Goal: Task Accomplishment & Management: Manage account settings

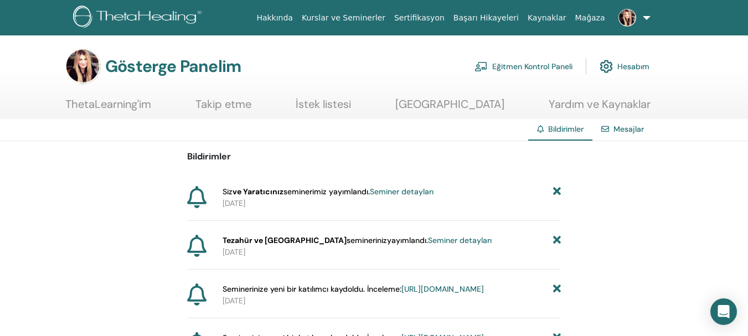
click at [413, 191] on font "Seminer detayları" at bounding box center [402, 191] width 64 height 10
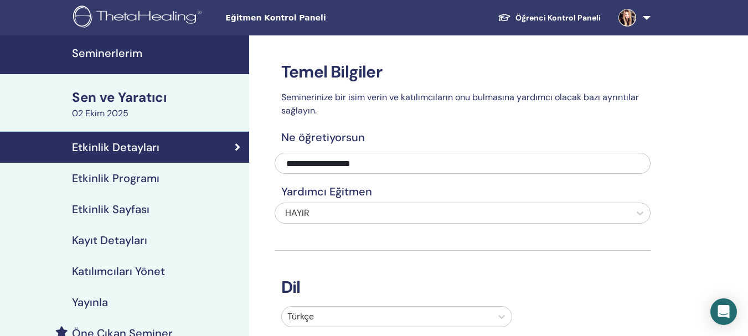
click at [121, 55] on font "Seminerlerim" at bounding box center [107, 53] width 70 height 14
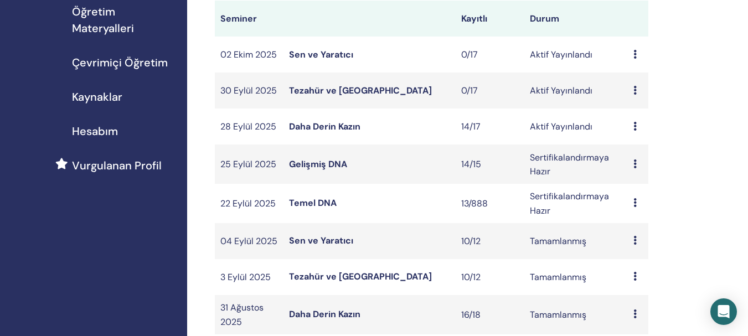
scroll to position [181, 0]
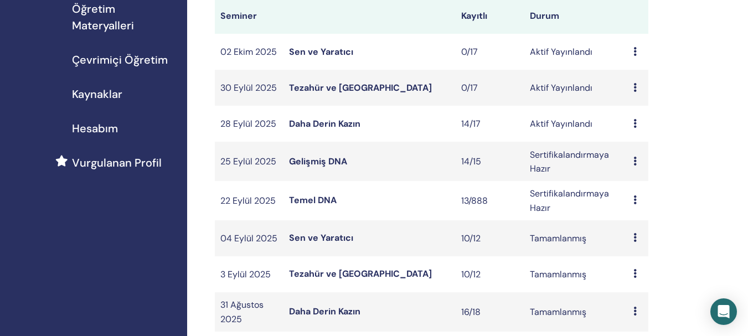
click at [344, 125] on font "Daha Derin Kazın" at bounding box center [324, 124] width 71 height 12
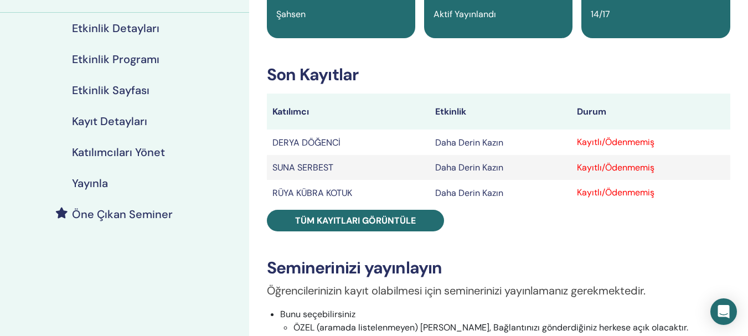
scroll to position [125, 0]
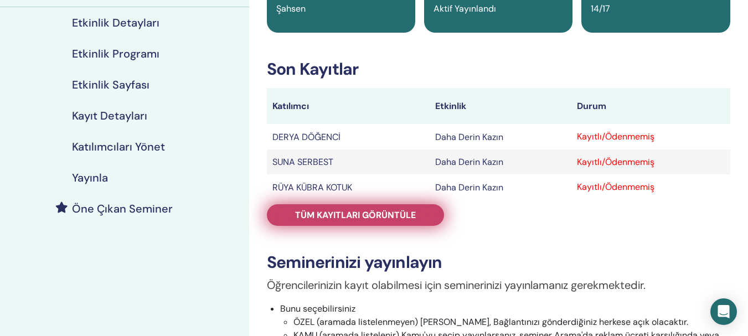
click at [395, 213] on font "Tüm kayıtları görüntüle" at bounding box center [355, 215] width 121 height 12
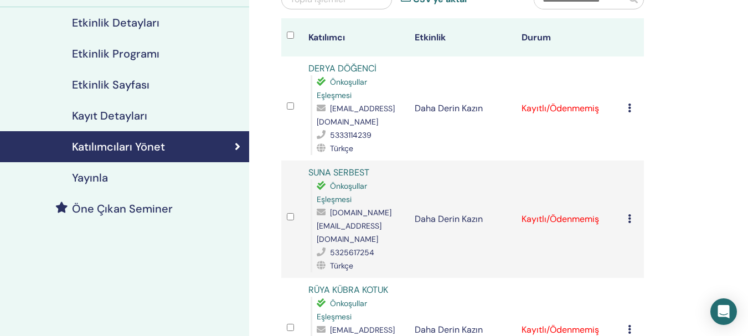
click at [629, 108] on icon at bounding box center [629, 107] width 3 height 9
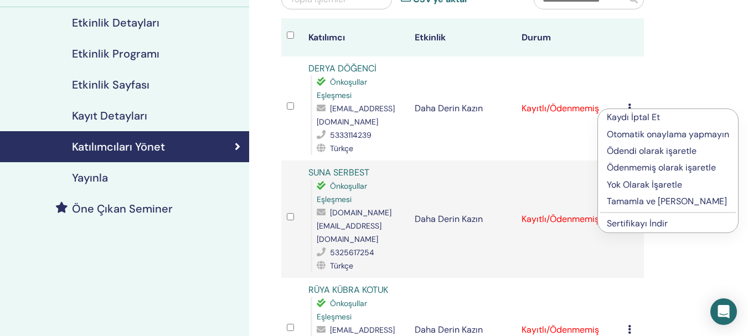
click at [647, 204] on font "Tamamla ve [PERSON_NAME]" at bounding box center [667, 201] width 120 height 12
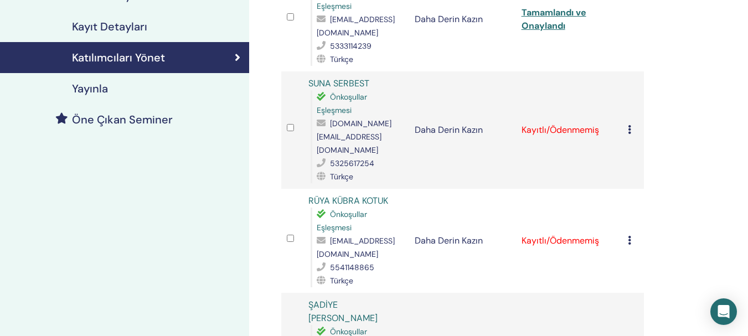
scroll to position [217, 0]
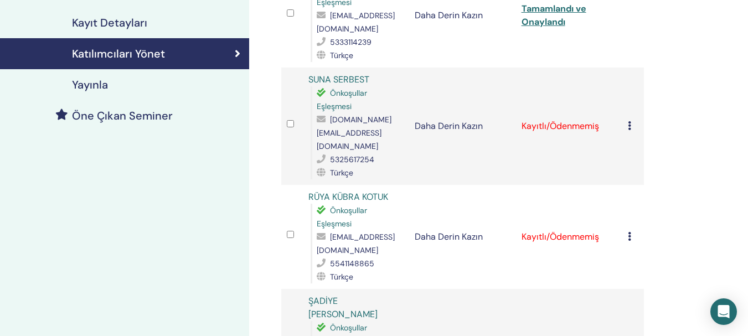
click at [629, 121] on icon at bounding box center [629, 125] width 3 height 9
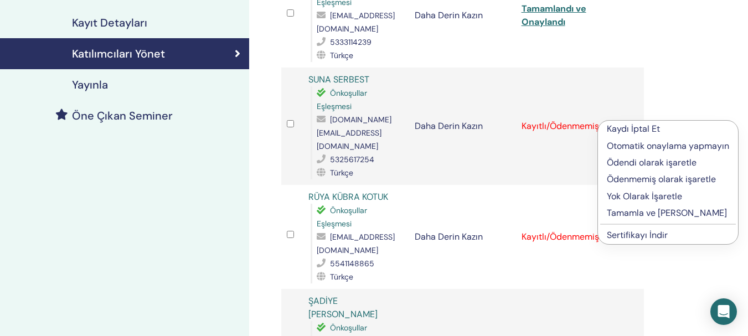
click at [629, 210] on font "Tamamla ve [PERSON_NAME]" at bounding box center [667, 213] width 120 height 12
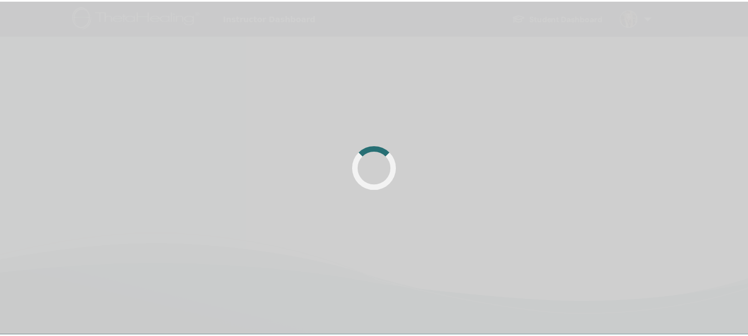
scroll to position [217, 0]
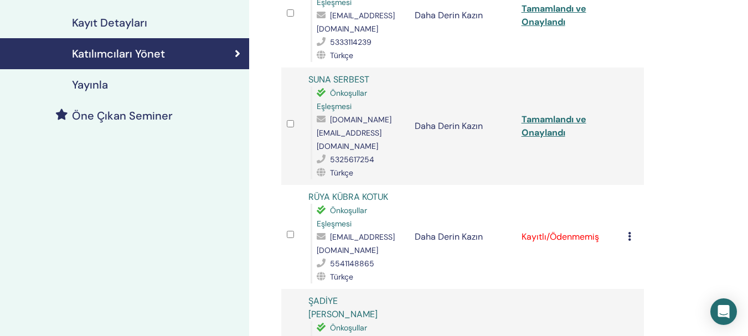
click at [629, 232] on icon at bounding box center [629, 236] width 3 height 9
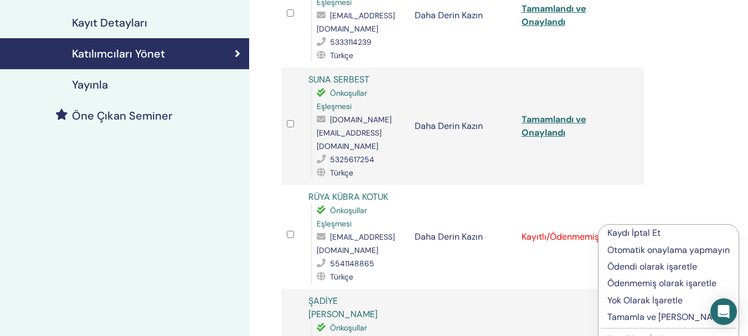
click at [633, 319] on font "Tamamla ve [PERSON_NAME]" at bounding box center [667, 317] width 120 height 12
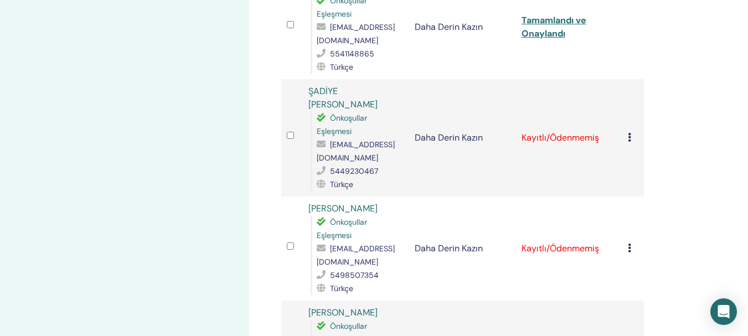
scroll to position [457, 0]
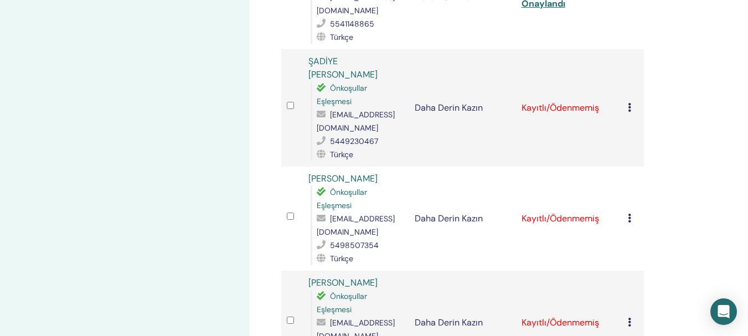
click at [629, 103] on icon at bounding box center [629, 107] width 3 height 9
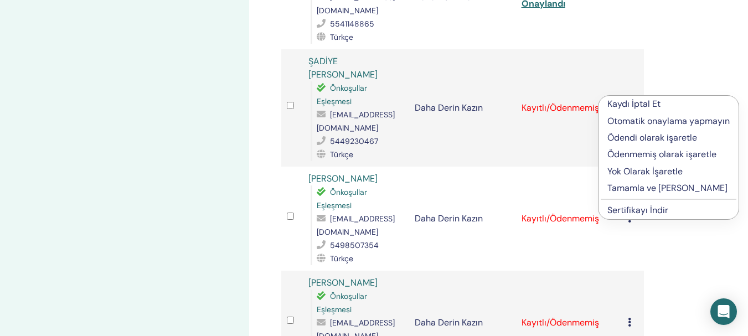
click at [650, 189] on font "Tamamla ve [PERSON_NAME]" at bounding box center [667, 188] width 120 height 12
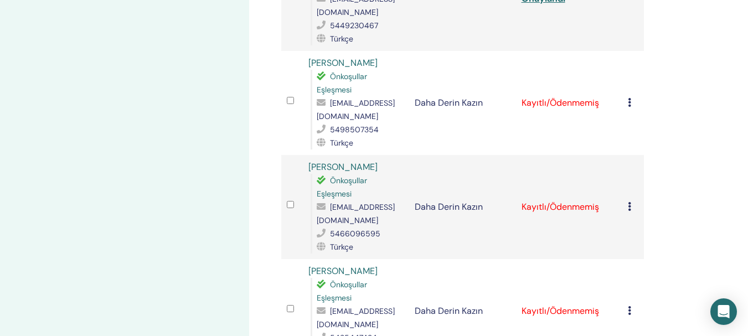
scroll to position [577, 0]
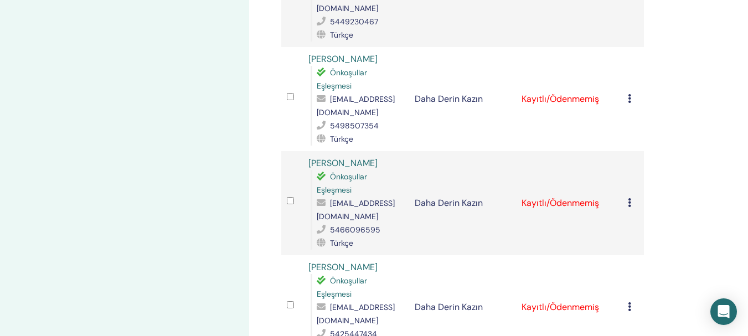
click at [630, 94] on icon at bounding box center [629, 98] width 3 height 9
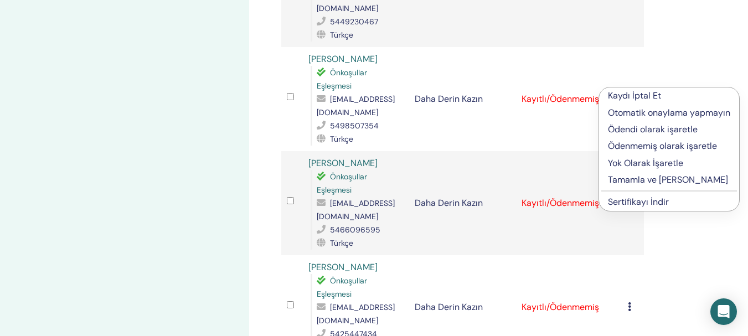
click at [644, 180] on font "Tamamla ve [PERSON_NAME]" at bounding box center [668, 180] width 120 height 12
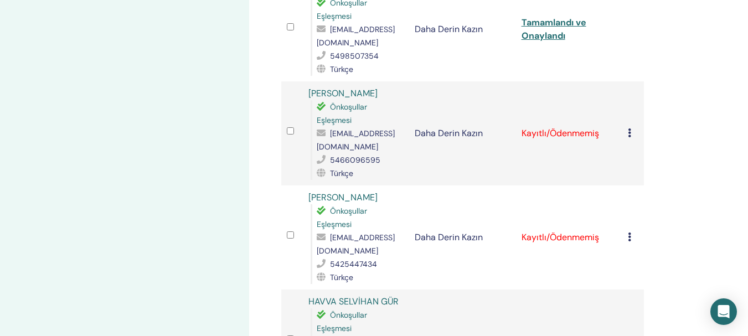
scroll to position [657, 0]
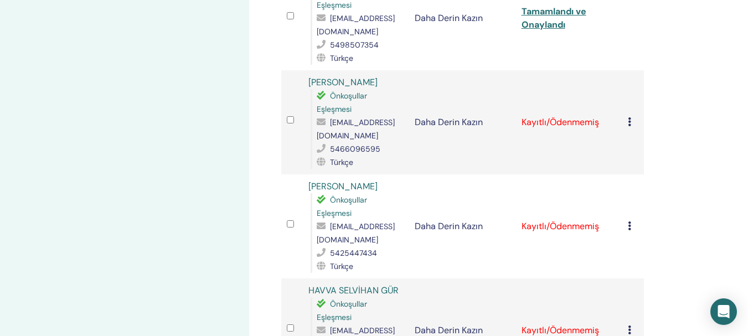
click at [628, 117] on icon at bounding box center [629, 121] width 3 height 9
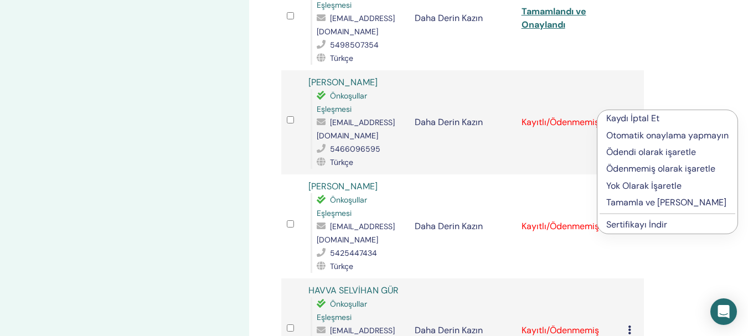
click at [634, 203] on font "Tamamla ve Onayla" at bounding box center [666, 202] width 120 height 12
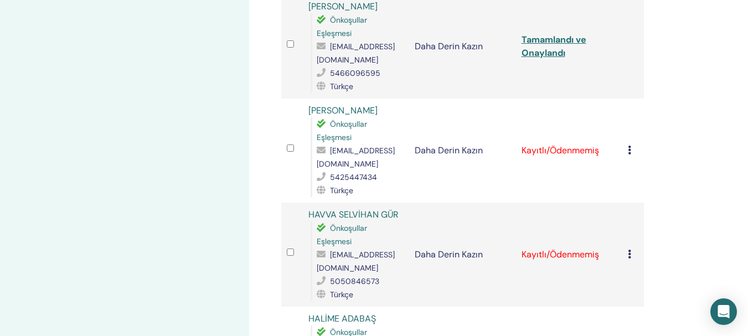
scroll to position [737, 0]
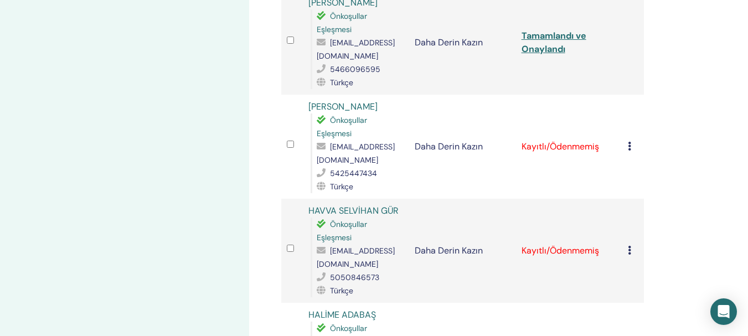
click at [628, 142] on icon at bounding box center [629, 146] width 3 height 9
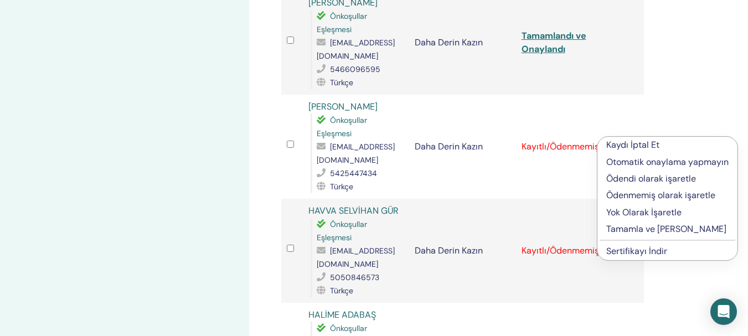
click at [652, 230] on font "Tamamla ve [PERSON_NAME]" at bounding box center [666, 229] width 120 height 12
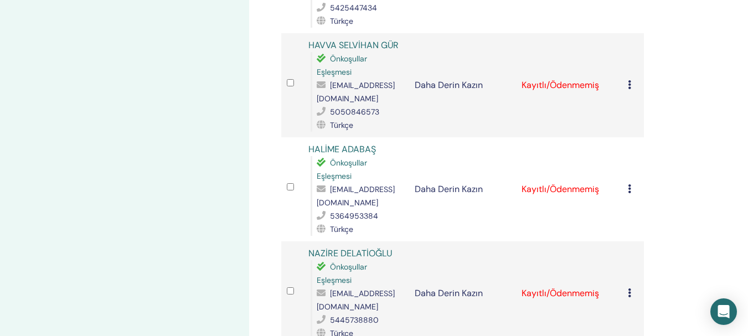
scroll to position [910, 0]
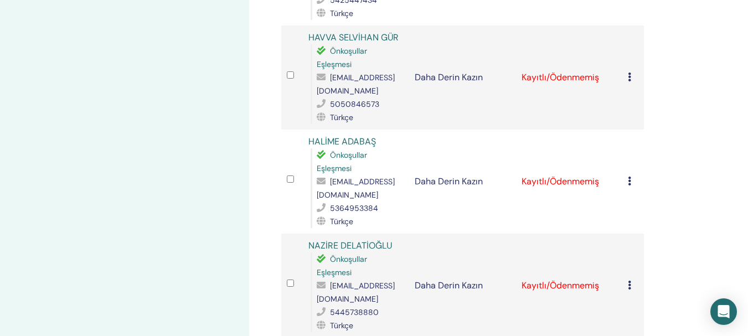
click at [629, 72] on icon at bounding box center [629, 76] width 3 height 9
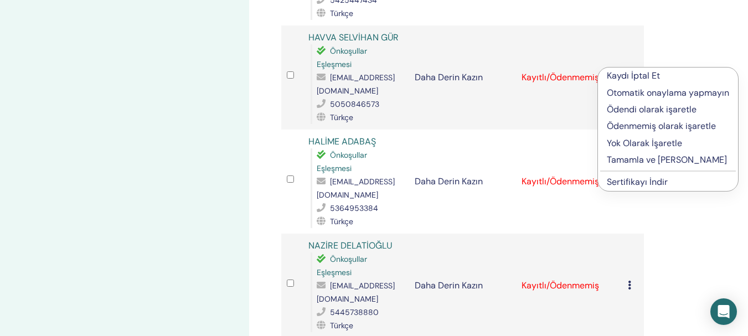
click at [645, 161] on font "Tamamla ve [PERSON_NAME]" at bounding box center [667, 160] width 120 height 12
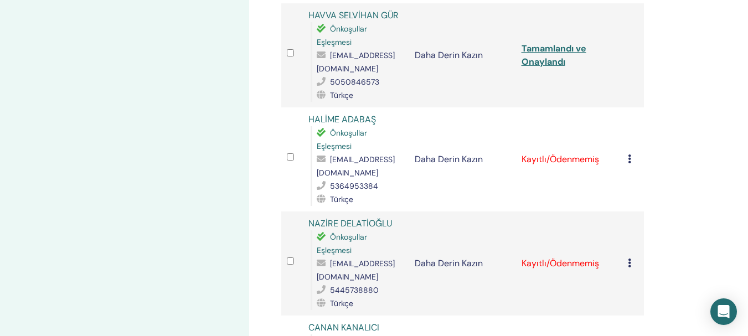
scroll to position [944, 0]
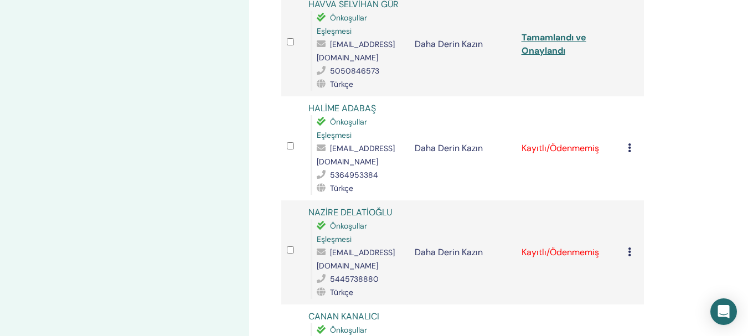
click at [628, 143] on icon at bounding box center [629, 147] width 3 height 9
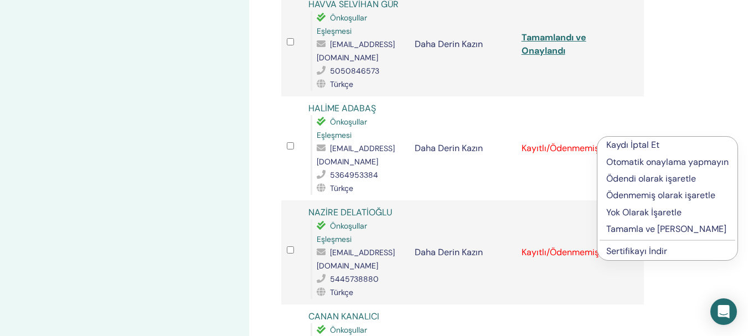
click at [655, 228] on font "Tamamla ve [PERSON_NAME]" at bounding box center [666, 229] width 120 height 12
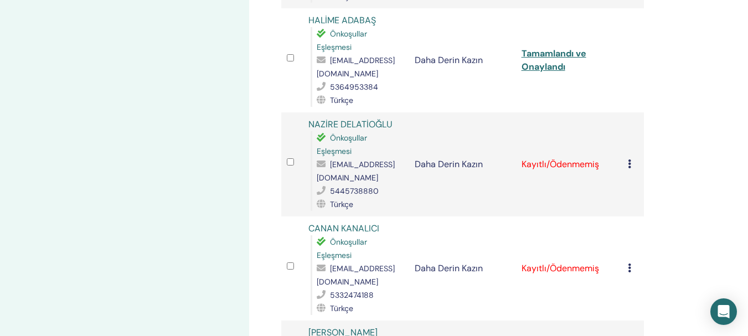
scroll to position [1035, 0]
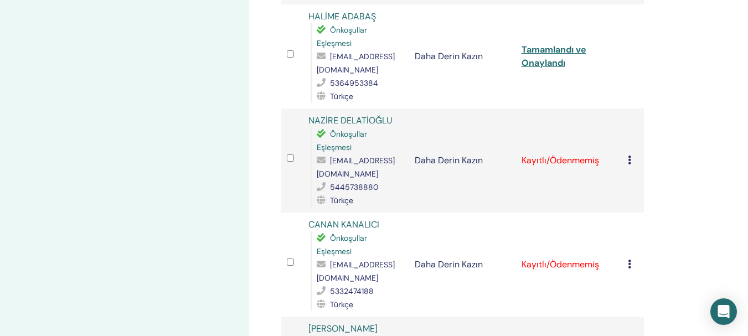
click at [630, 156] on icon at bounding box center [629, 160] width 3 height 9
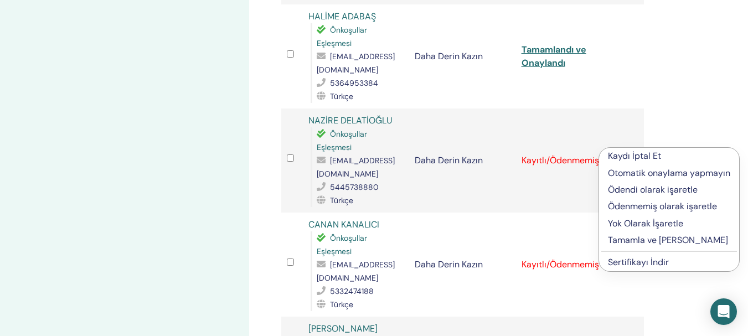
click at [665, 240] on font "Tamamla ve [PERSON_NAME]" at bounding box center [668, 240] width 120 height 12
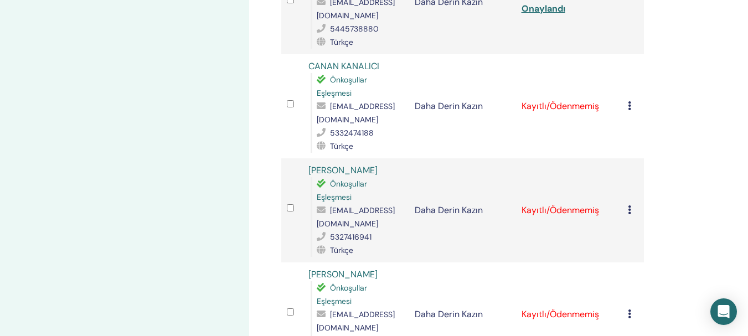
scroll to position [1198, 0]
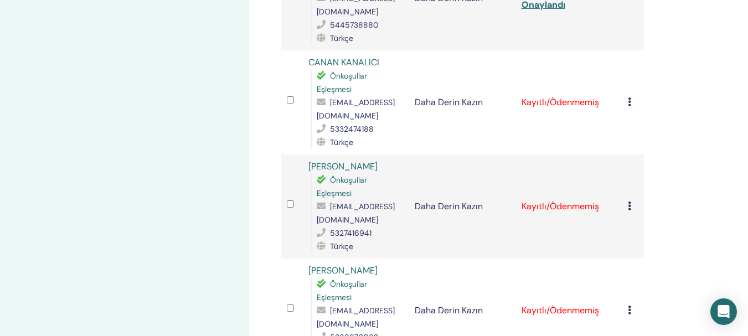
click at [628, 97] on icon at bounding box center [629, 101] width 3 height 9
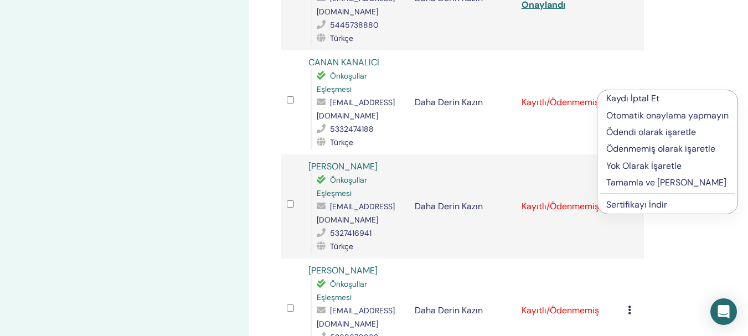
click at [656, 183] on font "Tamamla ve [PERSON_NAME]" at bounding box center [666, 183] width 120 height 12
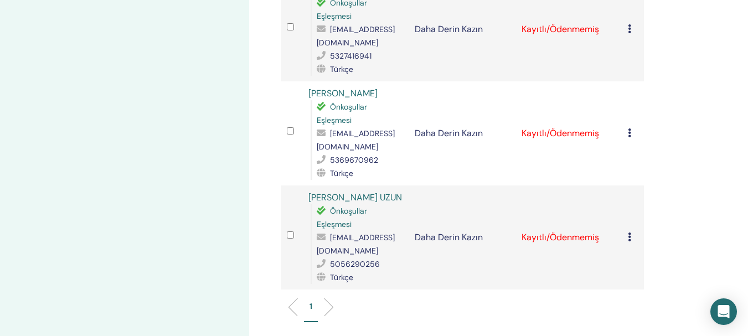
scroll to position [1323, 0]
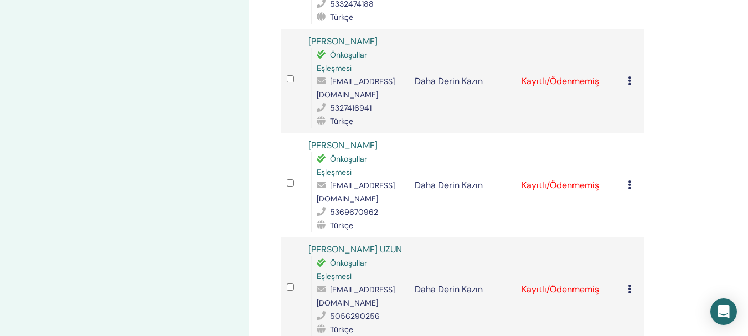
click at [630, 76] on icon at bounding box center [629, 80] width 3 height 9
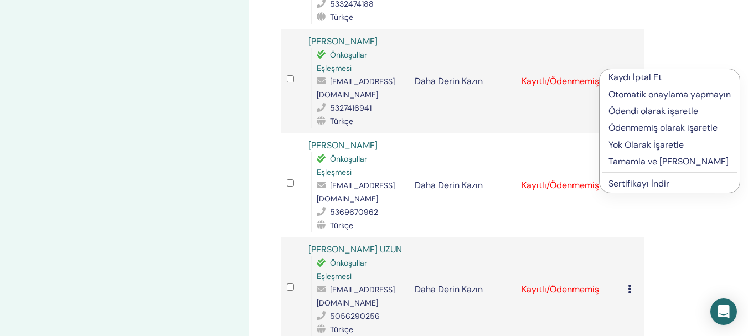
click at [667, 164] on font "Tamamla ve [PERSON_NAME]" at bounding box center [668, 162] width 120 height 12
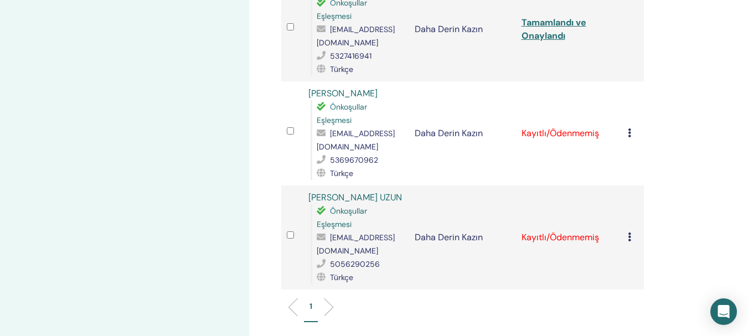
scroll to position [1382, 0]
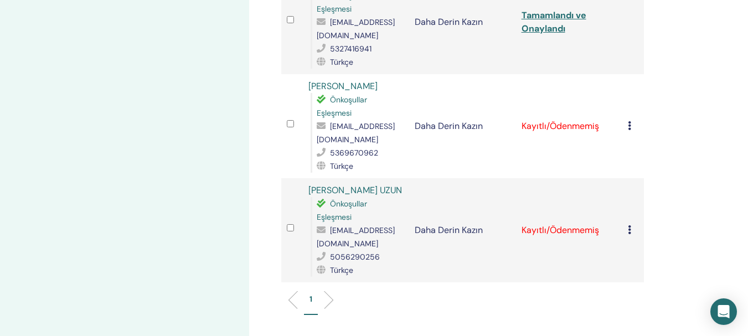
click at [629, 121] on icon at bounding box center [629, 125] width 3 height 9
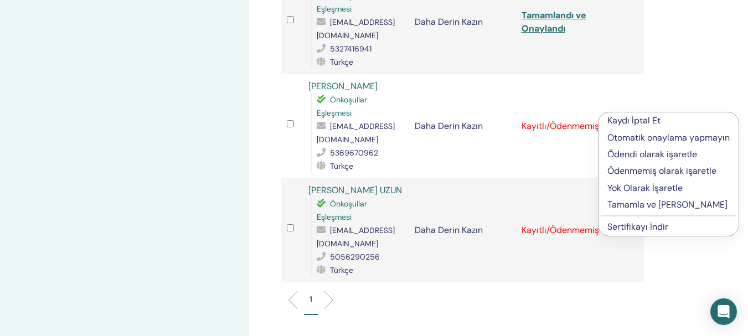
click at [671, 207] on font "Tamamla ve [PERSON_NAME]" at bounding box center [667, 205] width 120 height 12
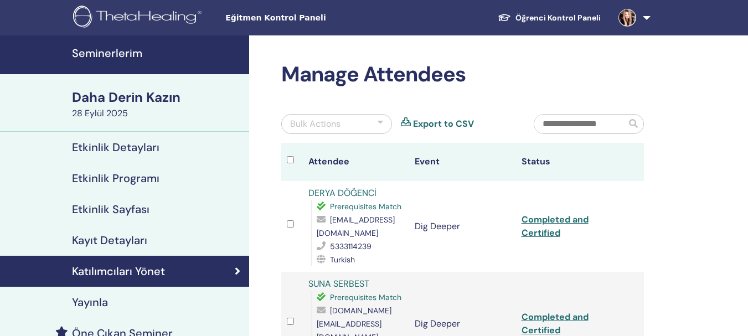
scroll to position [1382, 0]
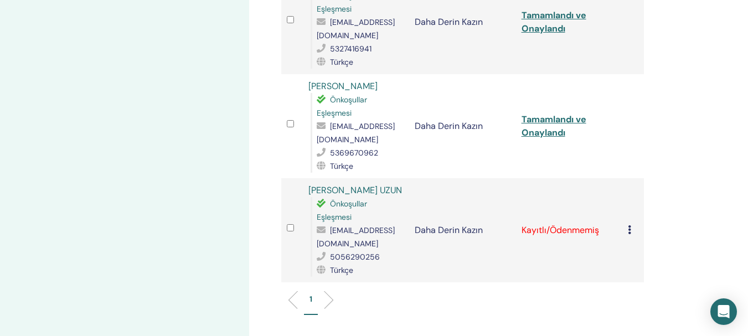
click at [631, 225] on icon at bounding box center [629, 229] width 3 height 9
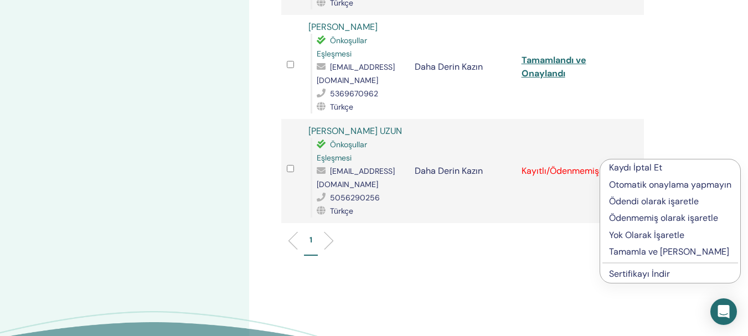
scroll to position [1489, 0]
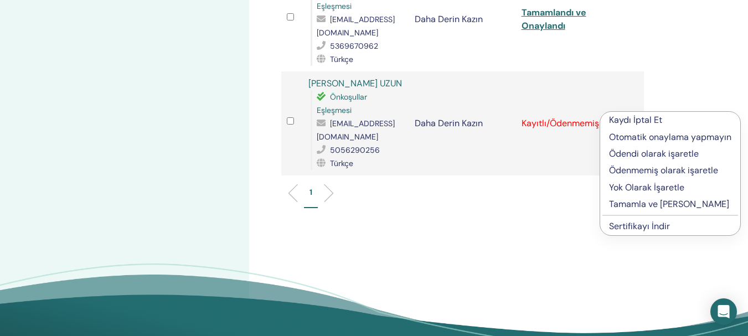
click at [665, 205] on font "Tamamla ve Onayla" at bounding box center [669, 204] width 120 height 12
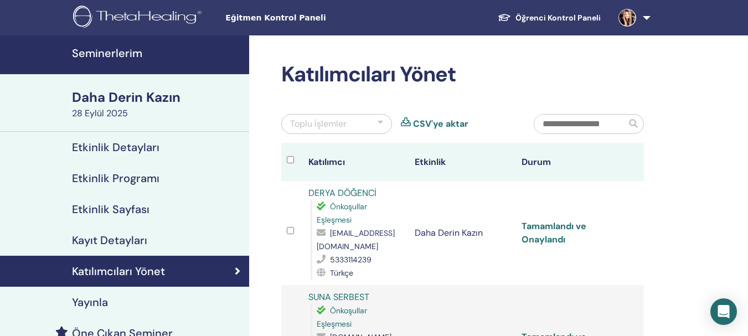
click at [547, 240] on font "Tamamlandı ve Onaylandı" at bounding box center [553, 232] width 65 height 25
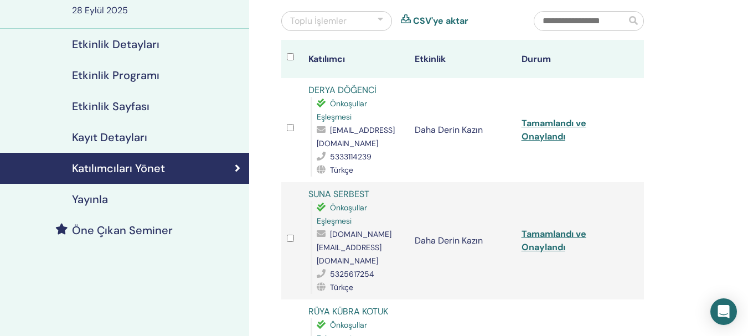
scroll to position [122, 0]
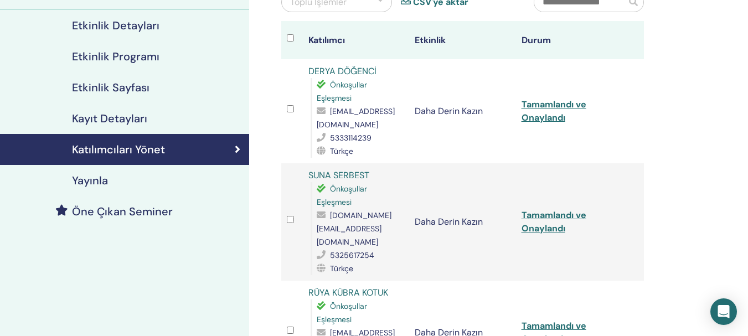
drag, startPoint x: 565, startPoint y: 120, endPoint x: 527, endPoint y: 133, distance: 39.9
click at [527, 133] on td "Tamamlandı ve Onaylandı" at bounding box center [569, 111] width 107 height 104
click at [538, 118] on font "Tamamlandı ve Onaylandı" at bounding box center [553, 111] width 65 height 25
click at [537, 225] on font "Tamamlandı ve Onaylandı" at bounding box center [553, 221] width 65 height 25
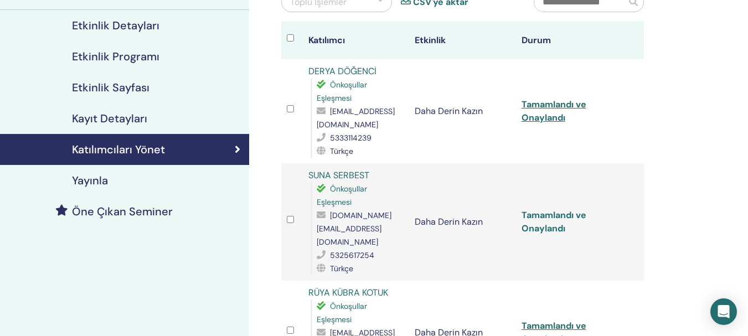
click at [537, 225] on font "Tamamlandı ve Onaylandı" at bounding box center [553, 221] width 65 height 25
click at [544, 322] on font "Tamamlandı ve Onaylandı" at bounding box center [553, 332] width 65 height 25
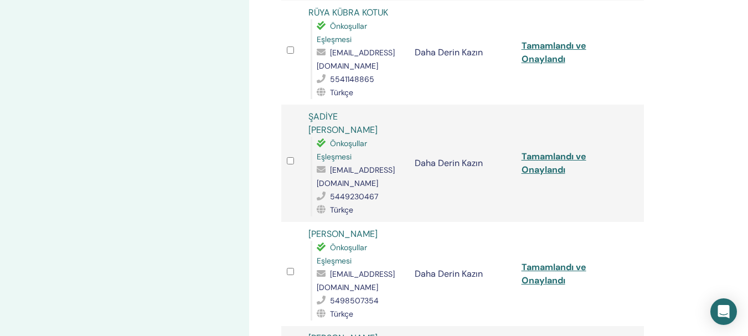
scroll to position [442, 0]
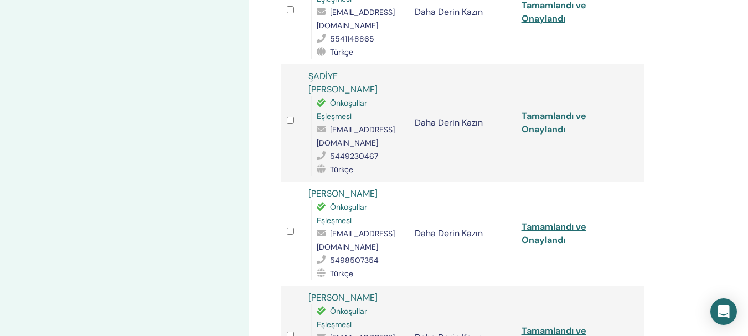
click at [546, 118] on font "Tamamlandı ve Onaylandı" at bounding box center [553, 122] width 65 height 25
click at [547, 230] on font "Tamamlandı ve Onaylandı" at bounding box center [553, 233] width 65 height 25
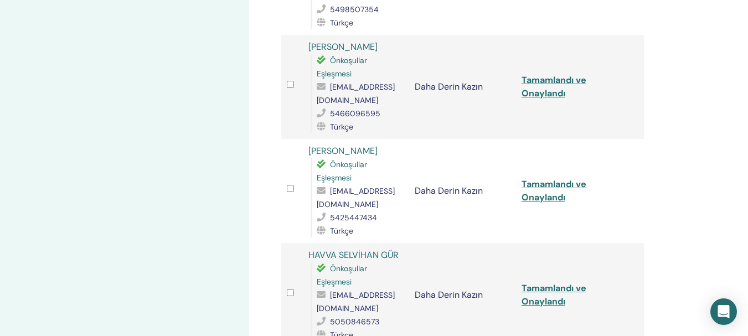
scroll to position [696, 0]
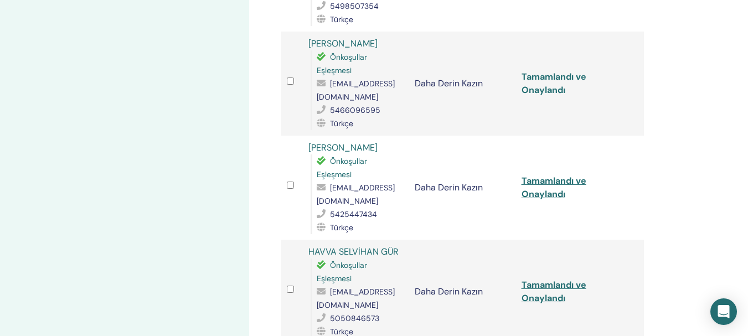
click at [541, 77] on font "Tamamlandı ve Onaylandı" at bounding box center [553, 83] width 65 height 25
click at [543, 180] on font "Tamamlandı ve Onaylandı" at bounding box center [553, 187] width 65 height 25
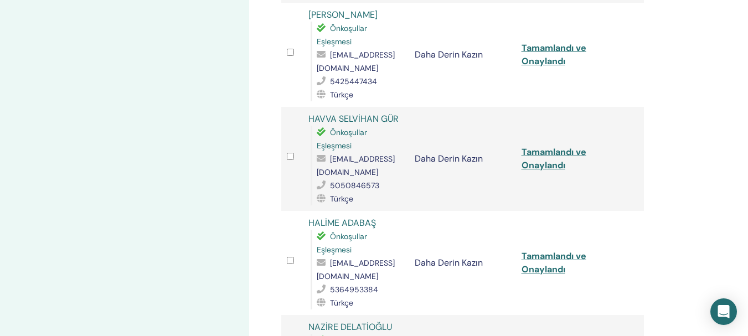
scroll to position [836, 0]
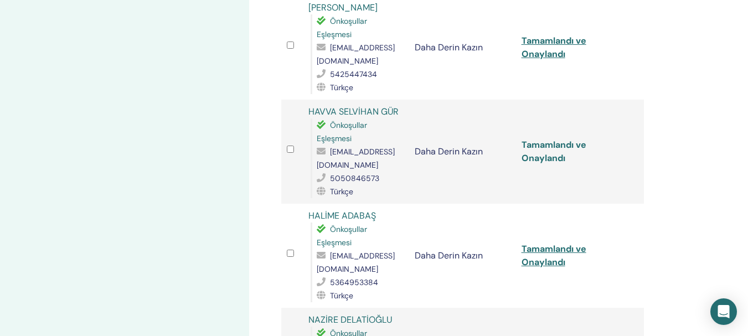
click at [546, 148] on font "Tamamlandı ve Onaylandı" at bounding box center [553, 151] width 65 height 25
click at [547, 147] on font "Tamamlandı ve Onaylandı" at bounding box center [553, 151] width 65 height 25
click at [547, 252] on font "Tamamlandı ve Onaylandı" at bounding box center [553, 255] width 65 height 25
click at [734, 25] on div "Katılımcıları Yönet Toplu İşlemler CSV'ye aktar Katılımcı Etkinlik Durum DERYA …" at bounding box center [498, 112] width 499 height 1827
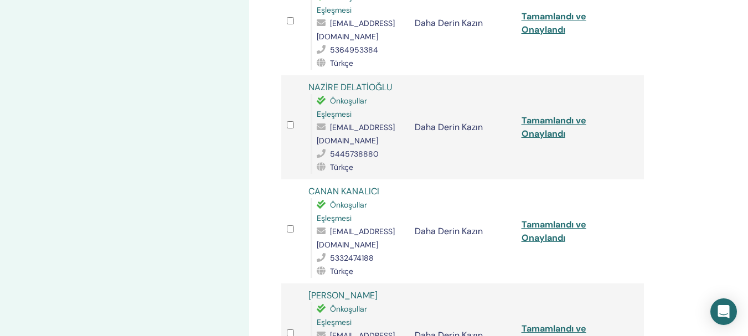
scroll to position [1072, 0]
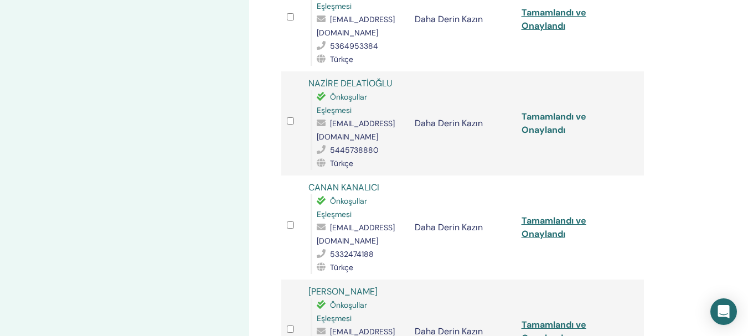
click at [542, 120] on font "Tamamlandı ve Onaylandı" at bounding box center [553, 123] width 65 height 25
click at [534, 220] on font "Tamamlandı ve Onaylandı" at bounding box center [553, 227] width 65 height 25
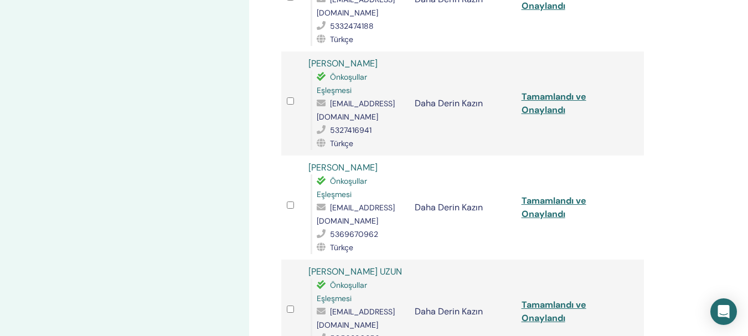
scroll to position [1308, 0]
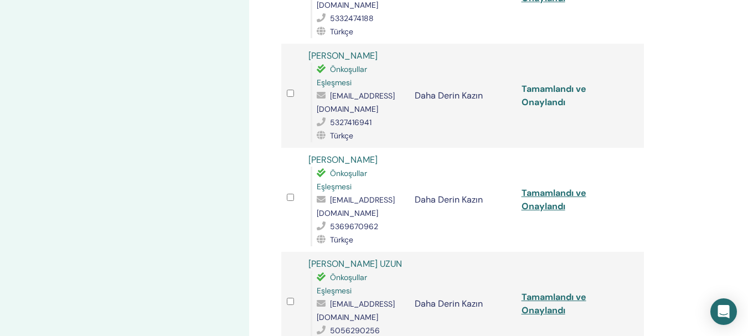
click at [546, 92] on font "Tamamlandı ve Onaylandı" at bounding box center [553, 95] width 65 height 25
click at [543, 196] on font "Tamamlandı ve Onaylandı" at bounding box center [553, 199] width 65 height 25
drag, startPoint x: 543, startPoint y: 196, endPoint x: 556, endPoint y: 205, distance: 16.0
click at [543, 196] on font "Tamamlandı ve Onaylandı" at bounding box center [553, 199] width 65 height 25
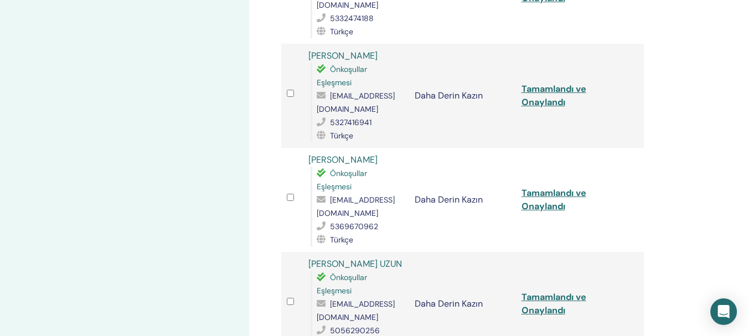
drag, startPoint x: 741, startPoint y: 60, endPoint x: 713, endPoint y: 85, distance: 37.2
click at [538, 301] on font "Tamamlandı ve Onaylandı" at bounding box center [553, 303] width 65 height 25
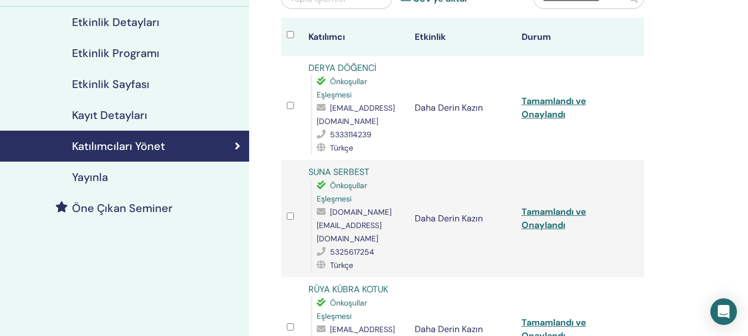
scroll to position [0, 0]
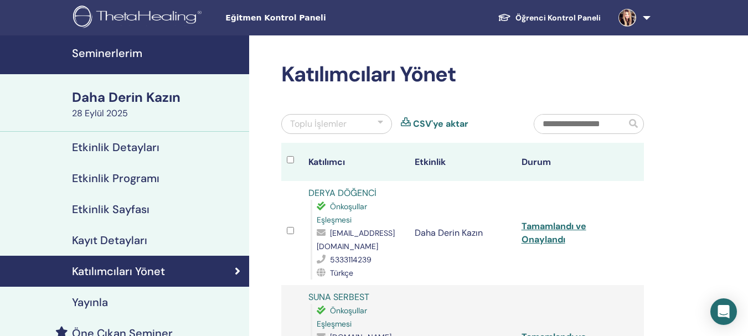
drag, startPoint x: 116, startPoint y: 55, endPoint x: 119, endPoint y: 72, distance: 17.4
click at [116, 56] on font "Seminerlerim" at bounding box center [107, 53] width 70 height 14
